Goal: Find specific page/section: Find specific page/section

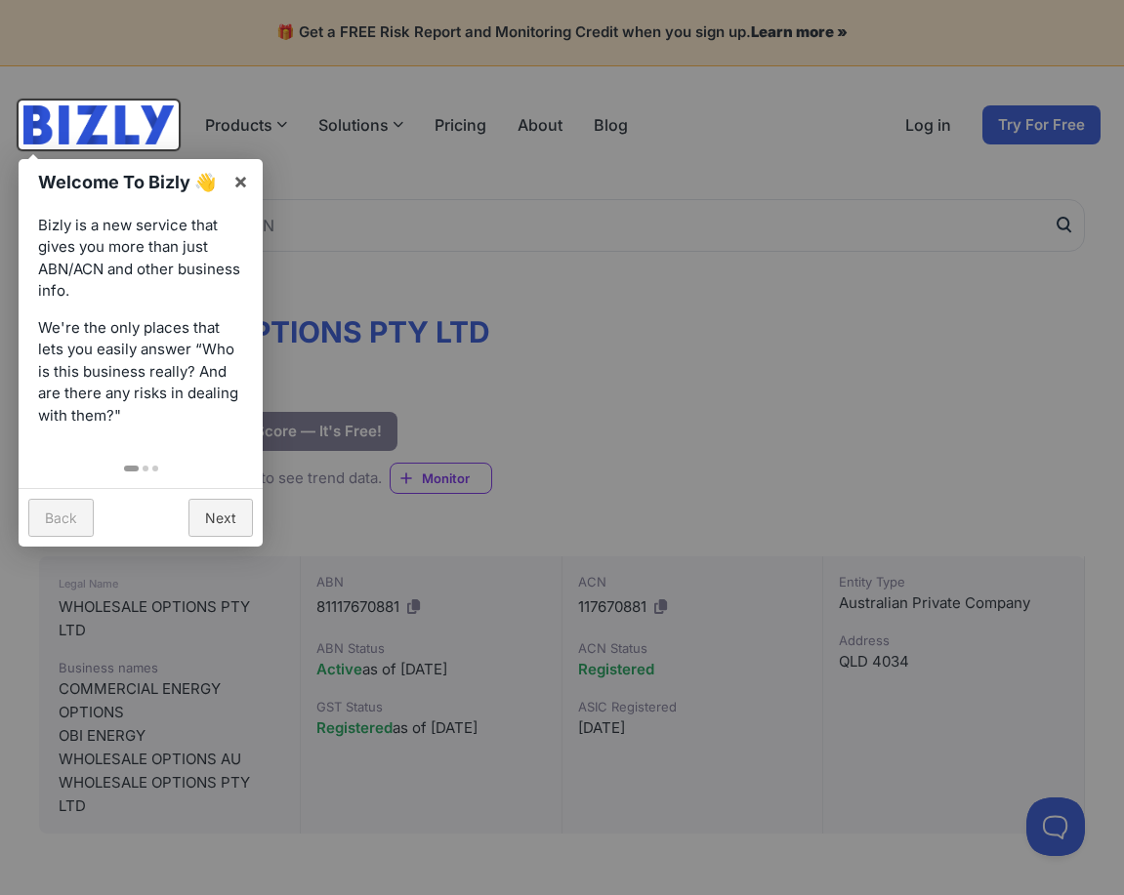
click at [727, 358] on div at bounding box center [562, 447] width 1124 height 895
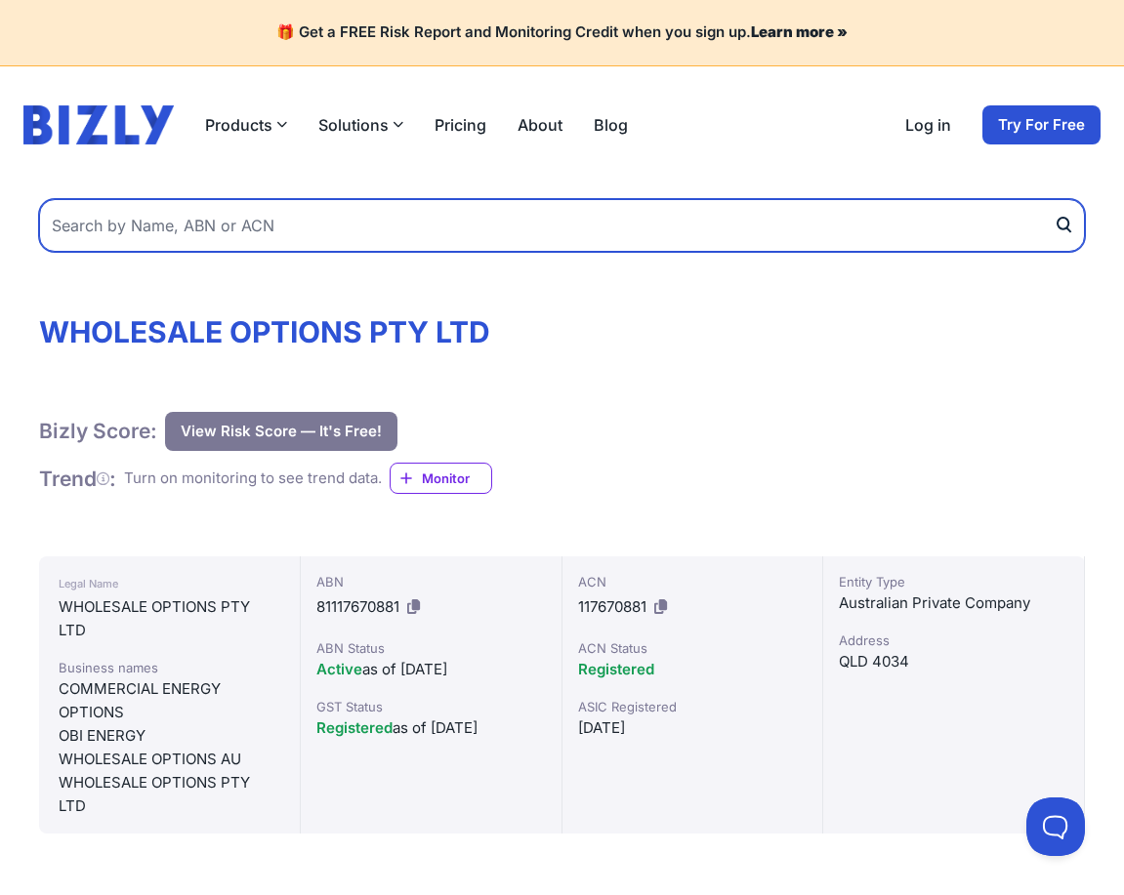
click at [396, 241] on input "text" at bounding box center [562, 225] width 1046 height 53
type input "obi energy"
click at [1054, 199] on button "submit" at bounding box center [1069, 225] width 31 height 53
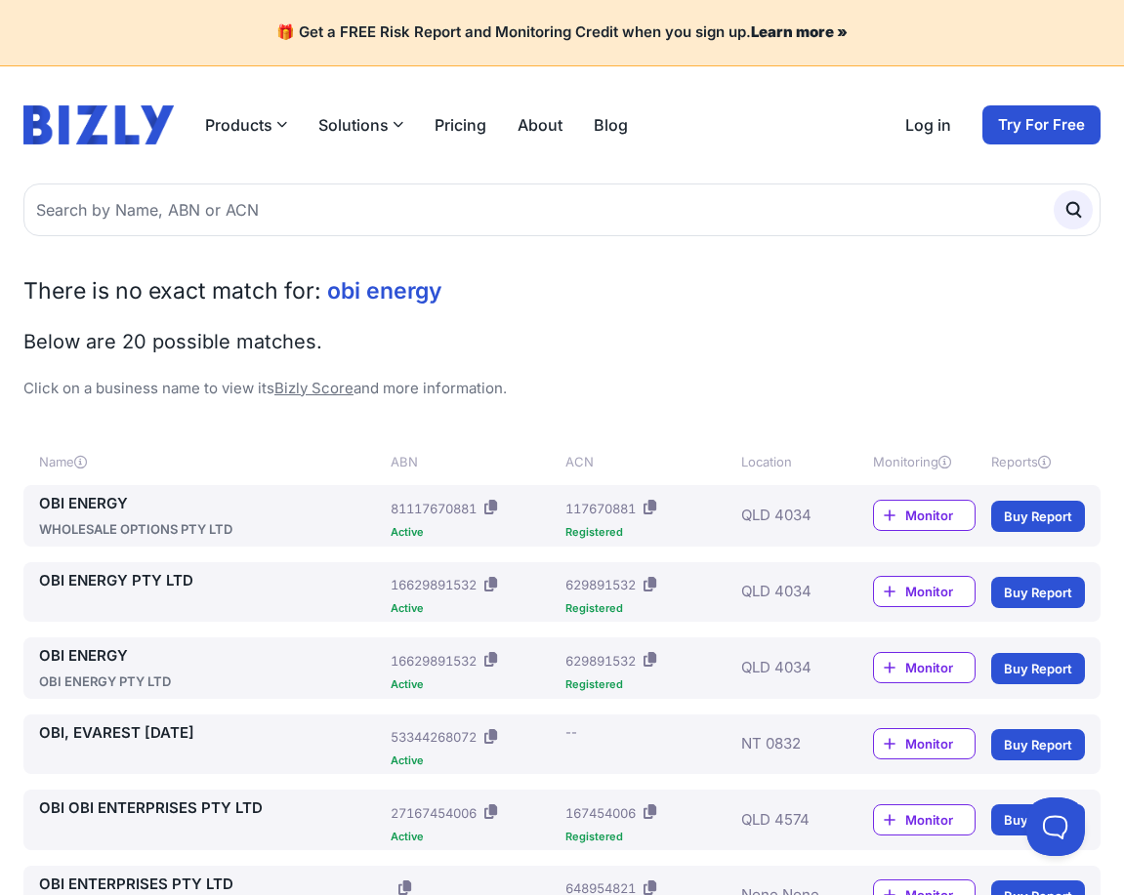
click at [109, 504] on link "OBI ENERGY" at bounding box center [211, 504] width 344 height 22
click at [134, 592] on link "OBI ENERGY PTY LTD" at bounding box center [211, 581] width 344 height 22
